Goal: Check status: Check status

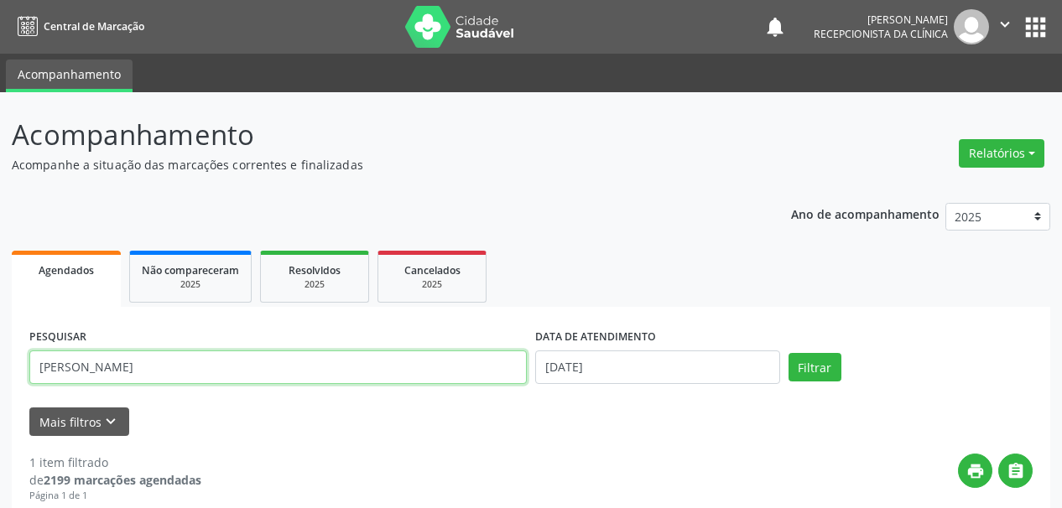
scroll to position [251, 0]
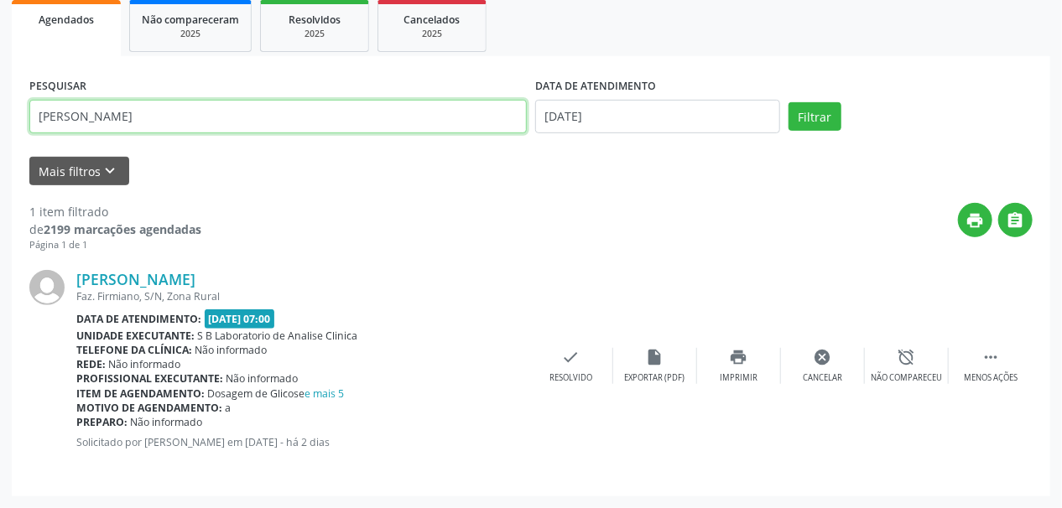
drag, startPoint x: 0, startPoint y: 0, endPoint x: 43, endPoint y: 120, distance: 127.3
click at [0, 132] on div "Acompanhamento Acompanhe a situação das marcações correntes e finalizadas Relat…" at bounding box center [531, 175] width 1062 height 667
paste input "[PERSON_NAME]"
type input "[PERSON_NAME]"
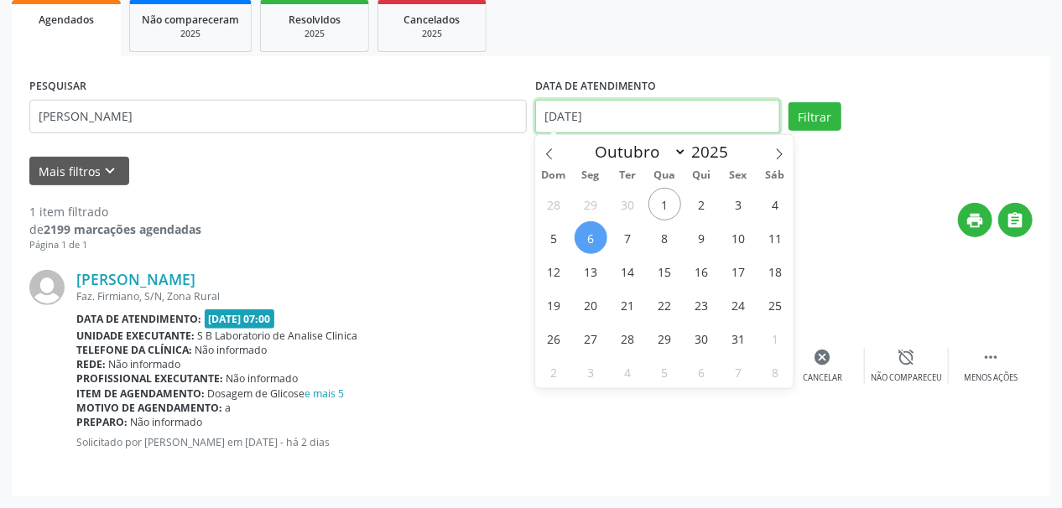
click at [543, 117] on input "[DATE]" at bounding box center [657, 117] width 245 height 34
click at [625, 202] on span "30" at bounding box center [627, 204] width 33 height 33
type input "[DATE]"
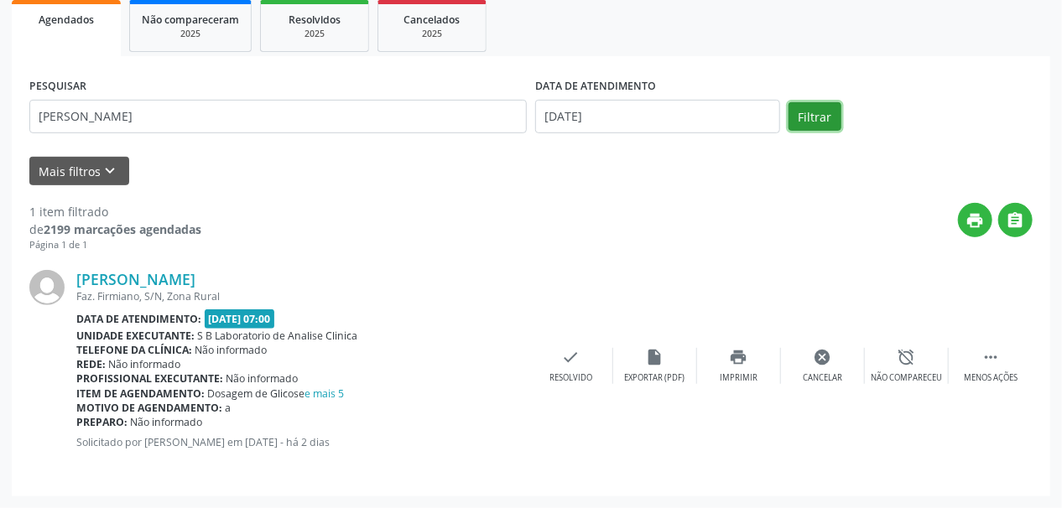
click at [806, 117] on button "Filtrar" at bounding box center [814, 116] width 53 height 29
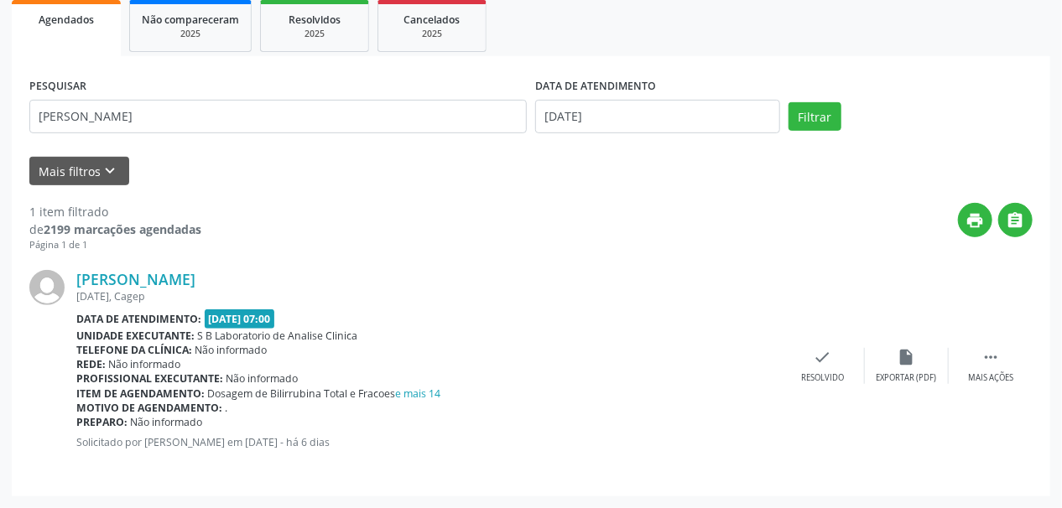
click at [997, 386] on div "[PERSON_NAME] [DATE], Cagep Data de atendimento: [DATE] 07:00 Unidade executant…" at bounding box center [530, 365] width 1003 height 226
click at [983, 370] on div " Mais ações" at bounding box center [990, 366] width 84 height 36
click at [750, 366] on div "print Imprimir" at bounding box center [739, 366] width 84 height 36
